Goal: Information Seeking & Learning: Learn about a topic

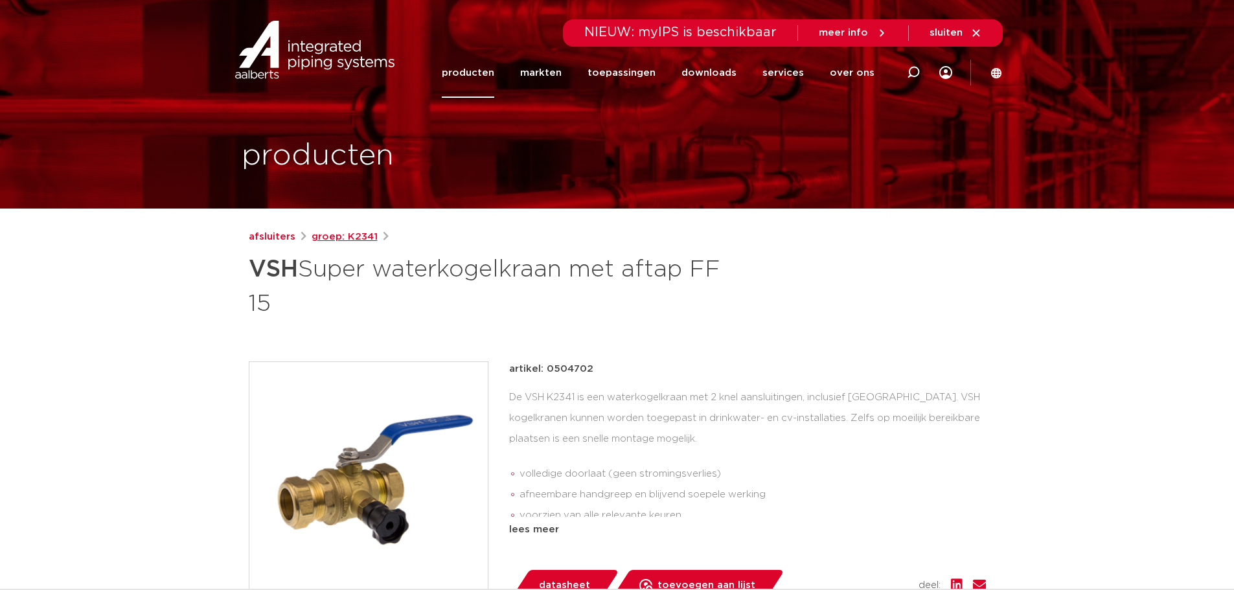
click at [341, 235] on link "groep: K2341" at bounding box center [345, 237] width 66 height 16
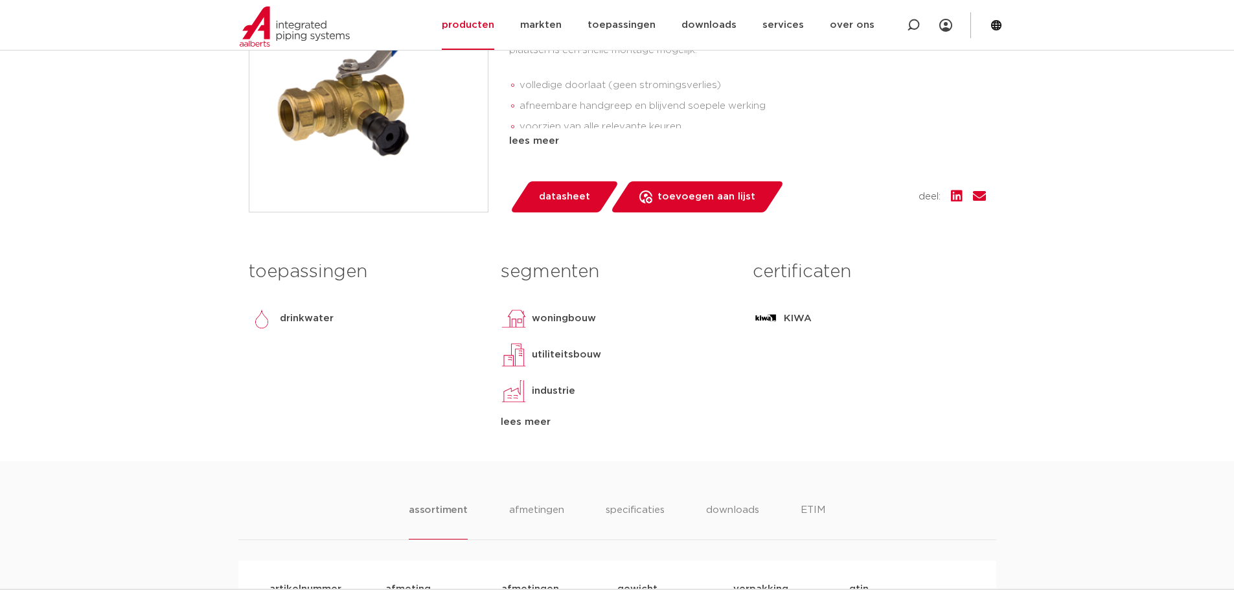
scroll to position [130, 0]
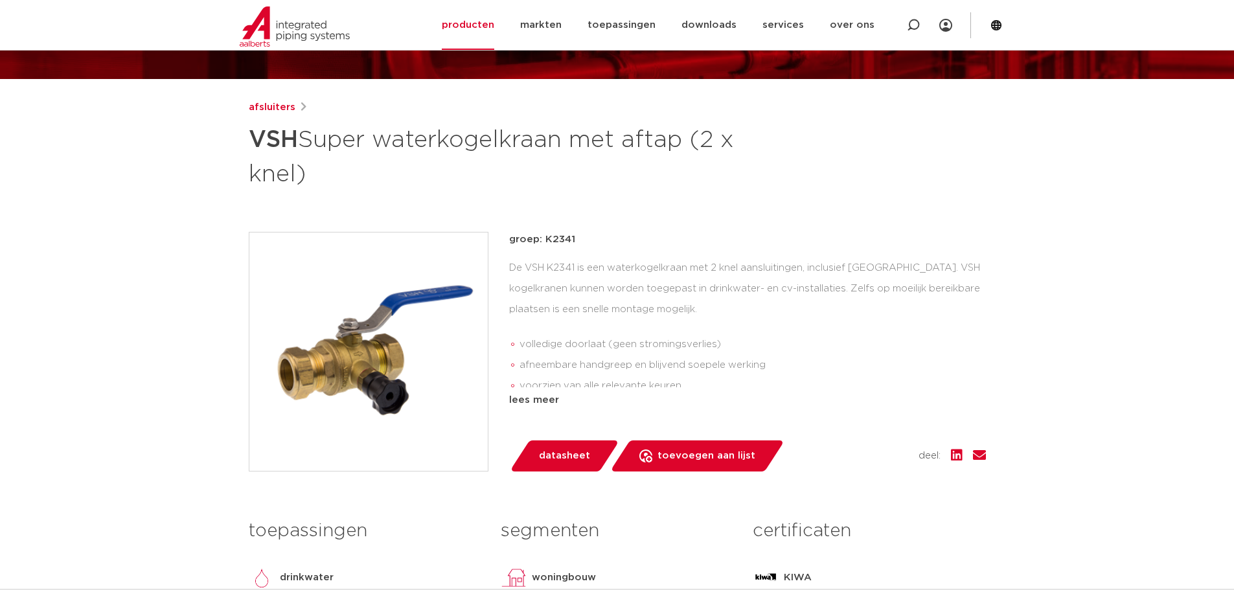
click at [279, 105] on link "afsluiters" at bounding box center [272, 108] width 47 height 16
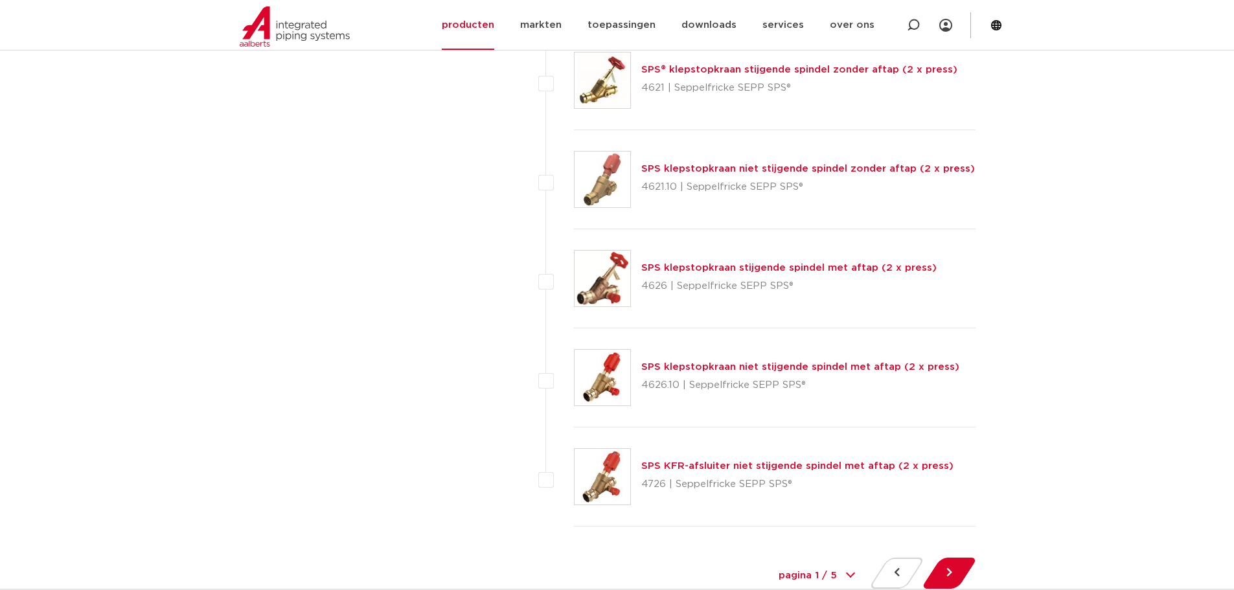
scroll to position [5830, 0]
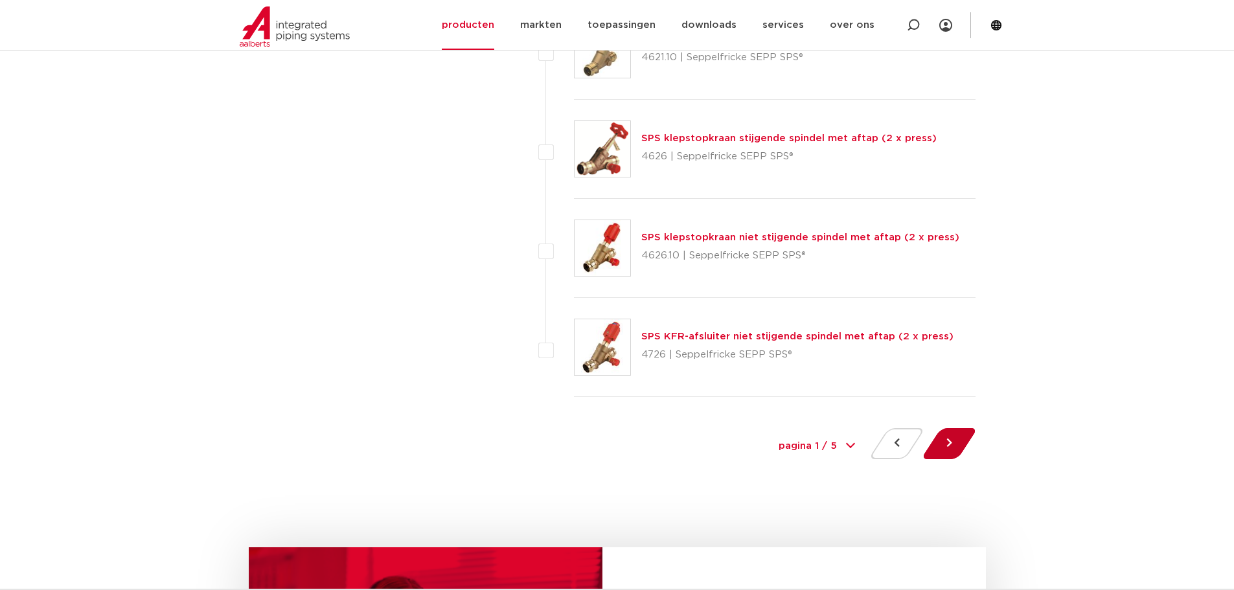
click at [938, 441] on button at bounding box center [949, 443] width 37 height 31
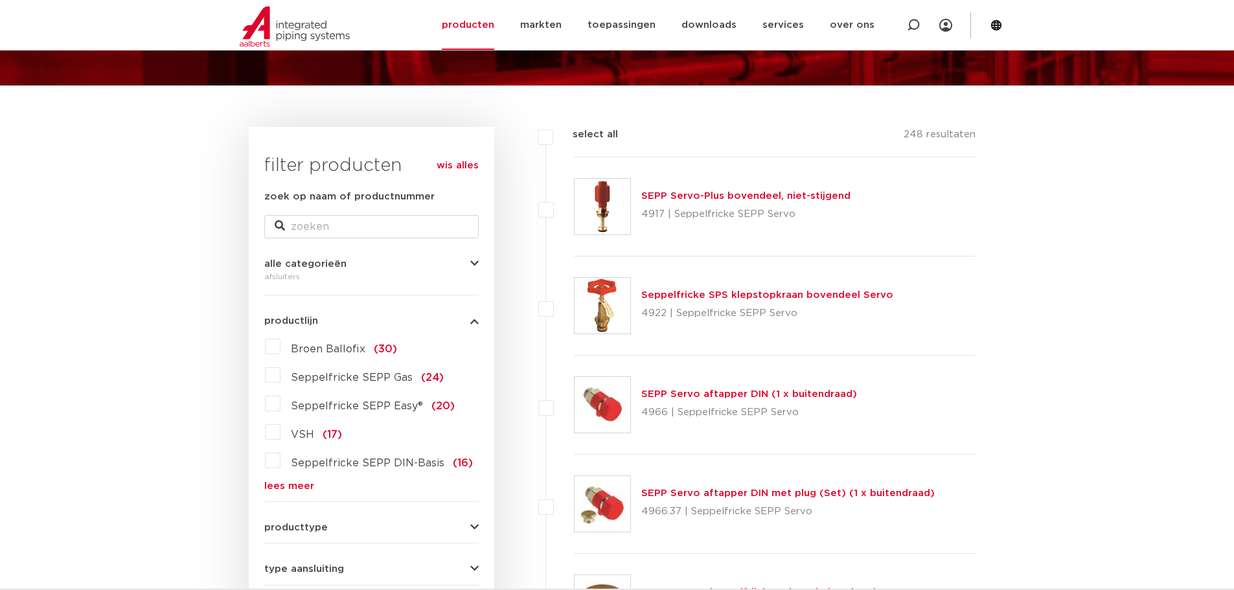
scroll to position [324, 0]
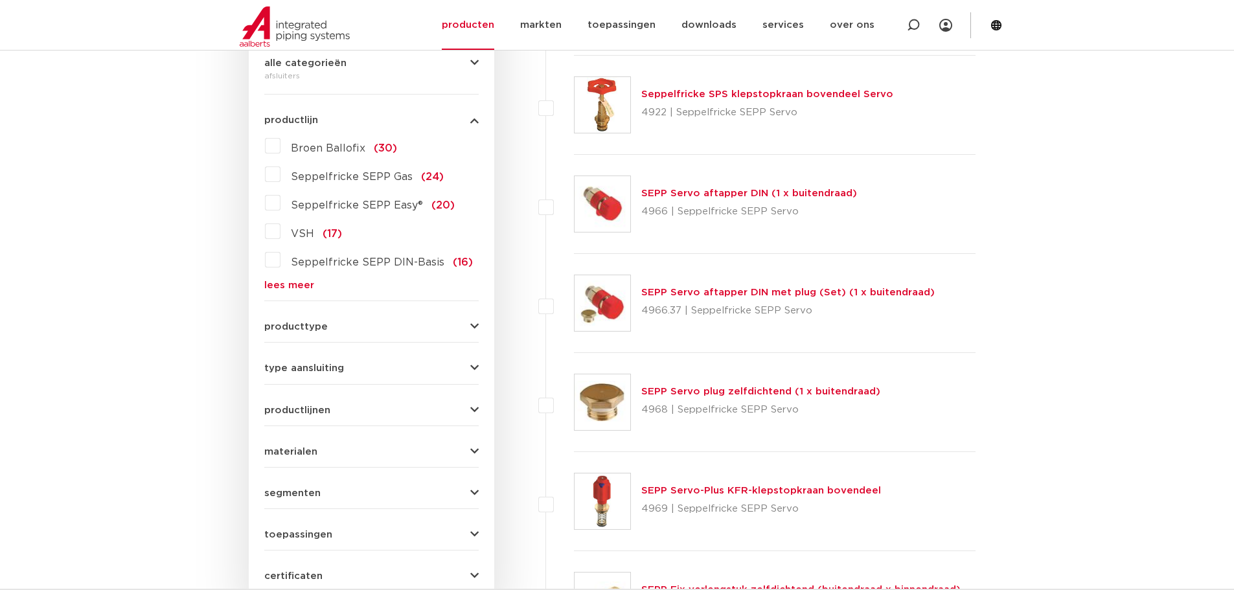
click at [280, 228] on label "VSH (17)" at bounding box center [311, 231] width 62 height 21
click at [0, 0] on input "VSH (17)" at bounding box center [0, 0] width 0 height 0
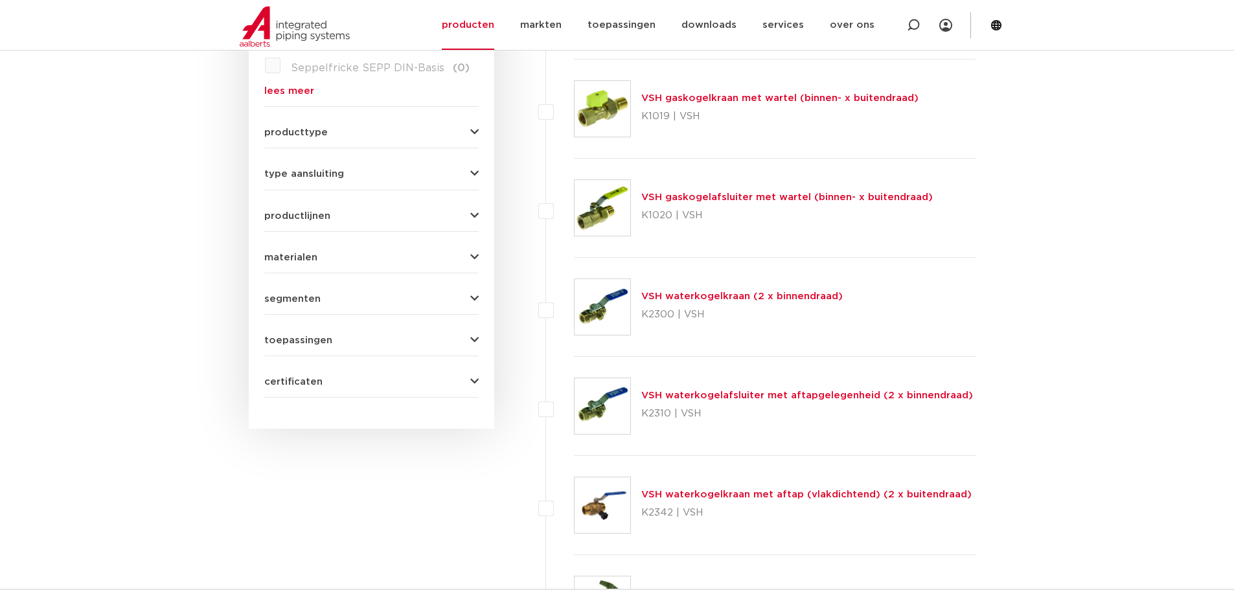
scroll to position [583, 0]
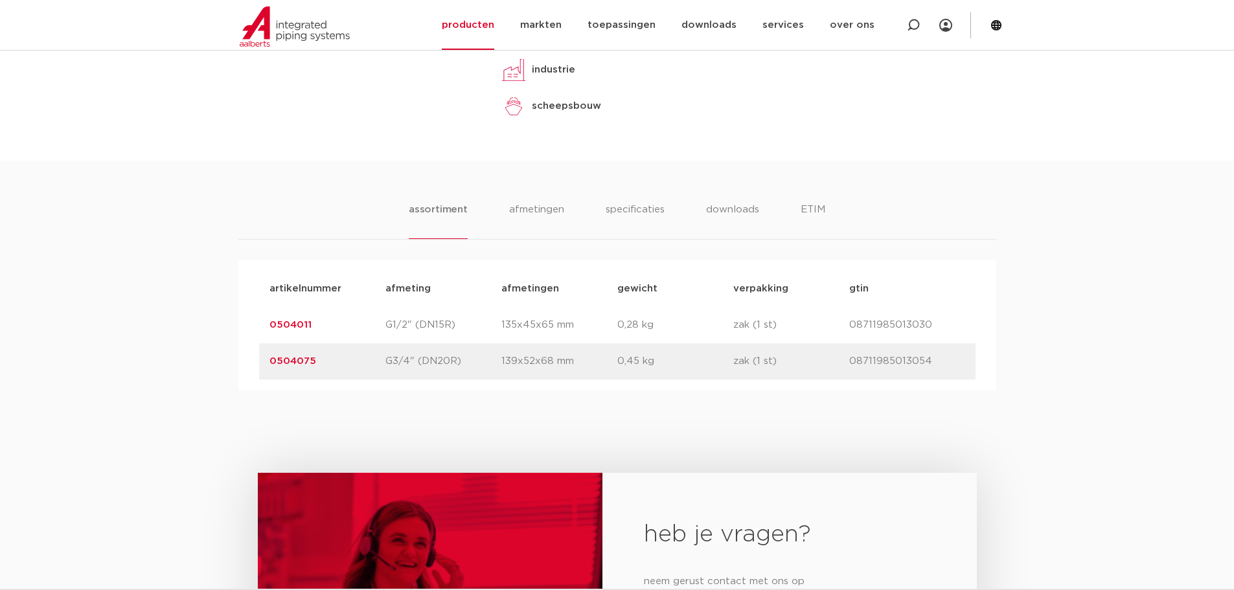
scroll to position [648, 0]
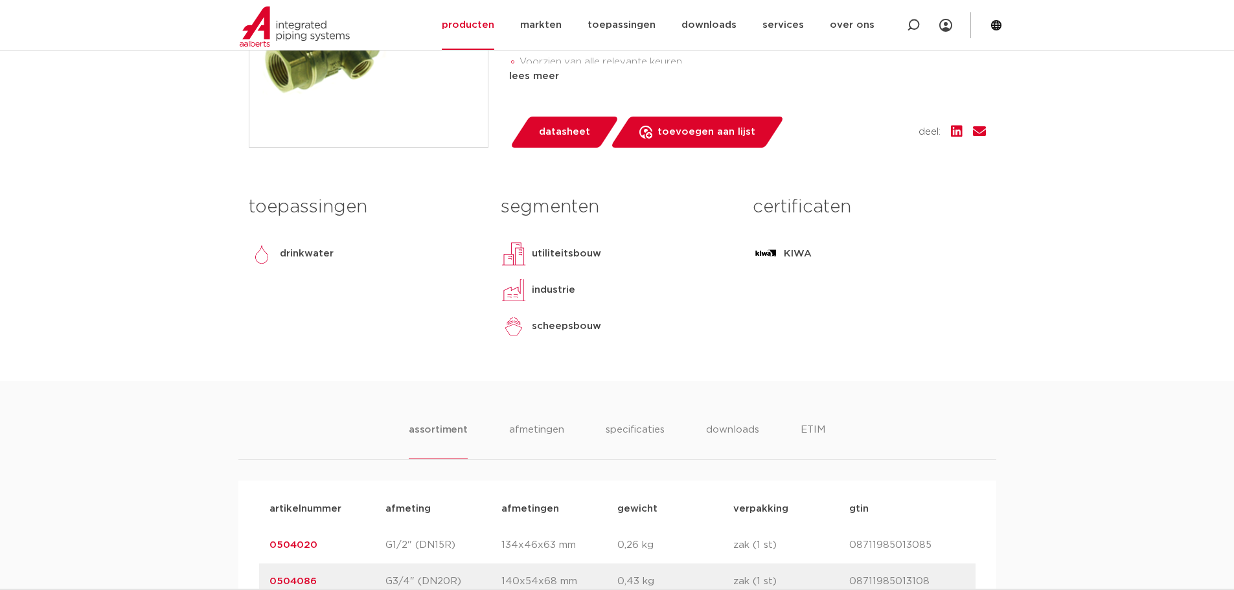
scroll to position [777, 0]
